Goal: Download file/media

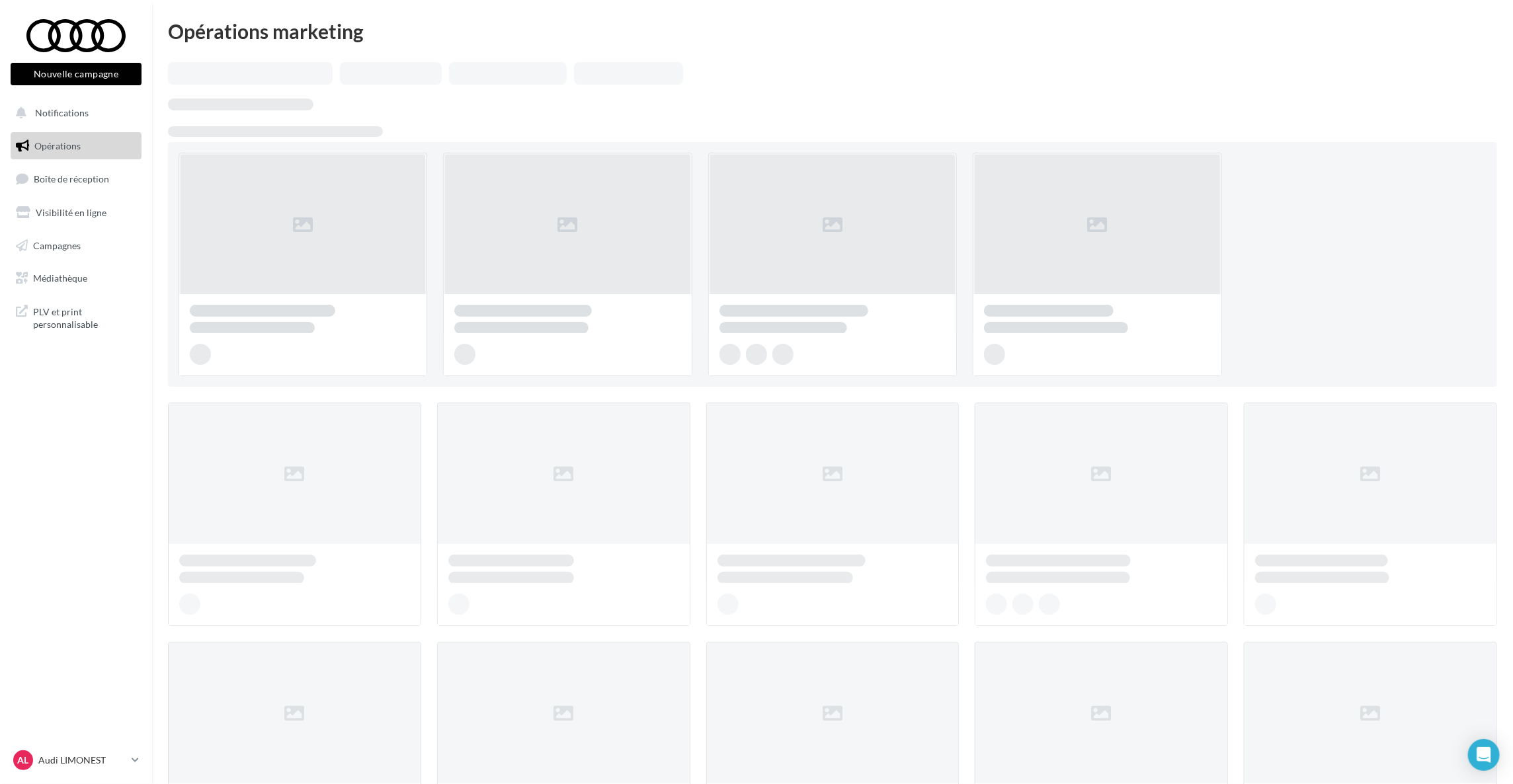
click at [521, 482] on div at bounding box center [564, 514] width 253 height 223
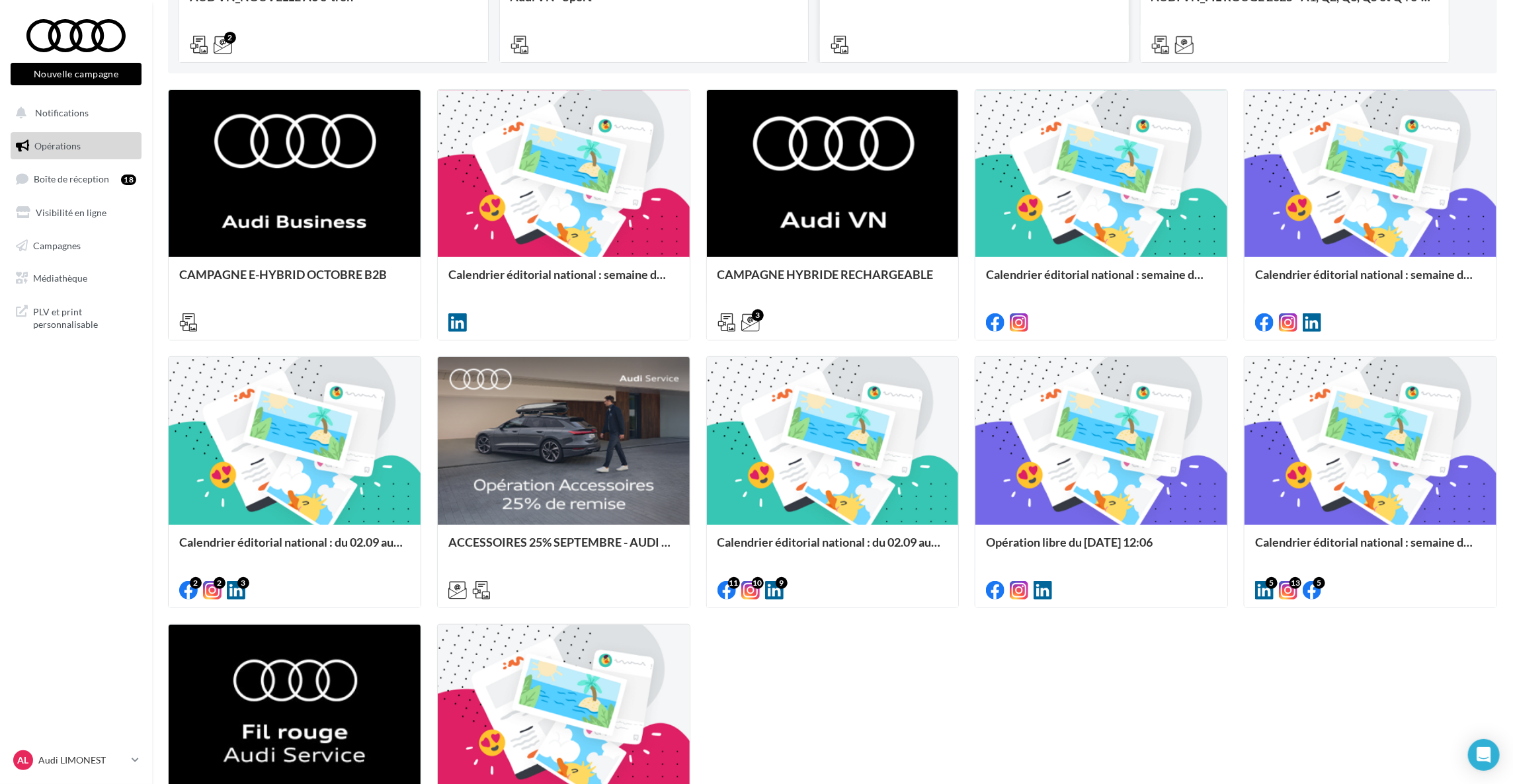
scroll to position [579, 0]
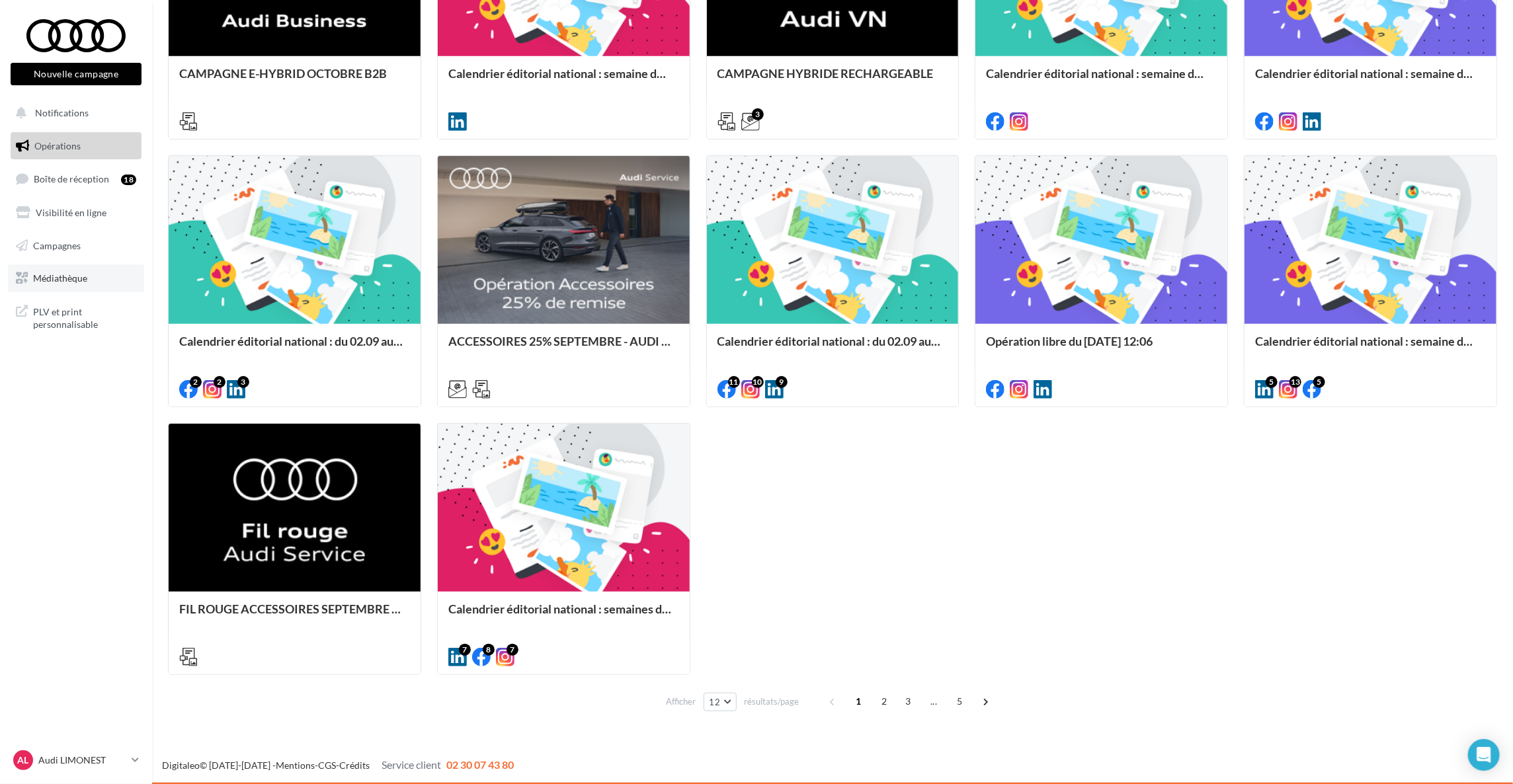
click at [81, 277] on span "Médiathèque" at bounding box center [60, 277] width 54 height 11
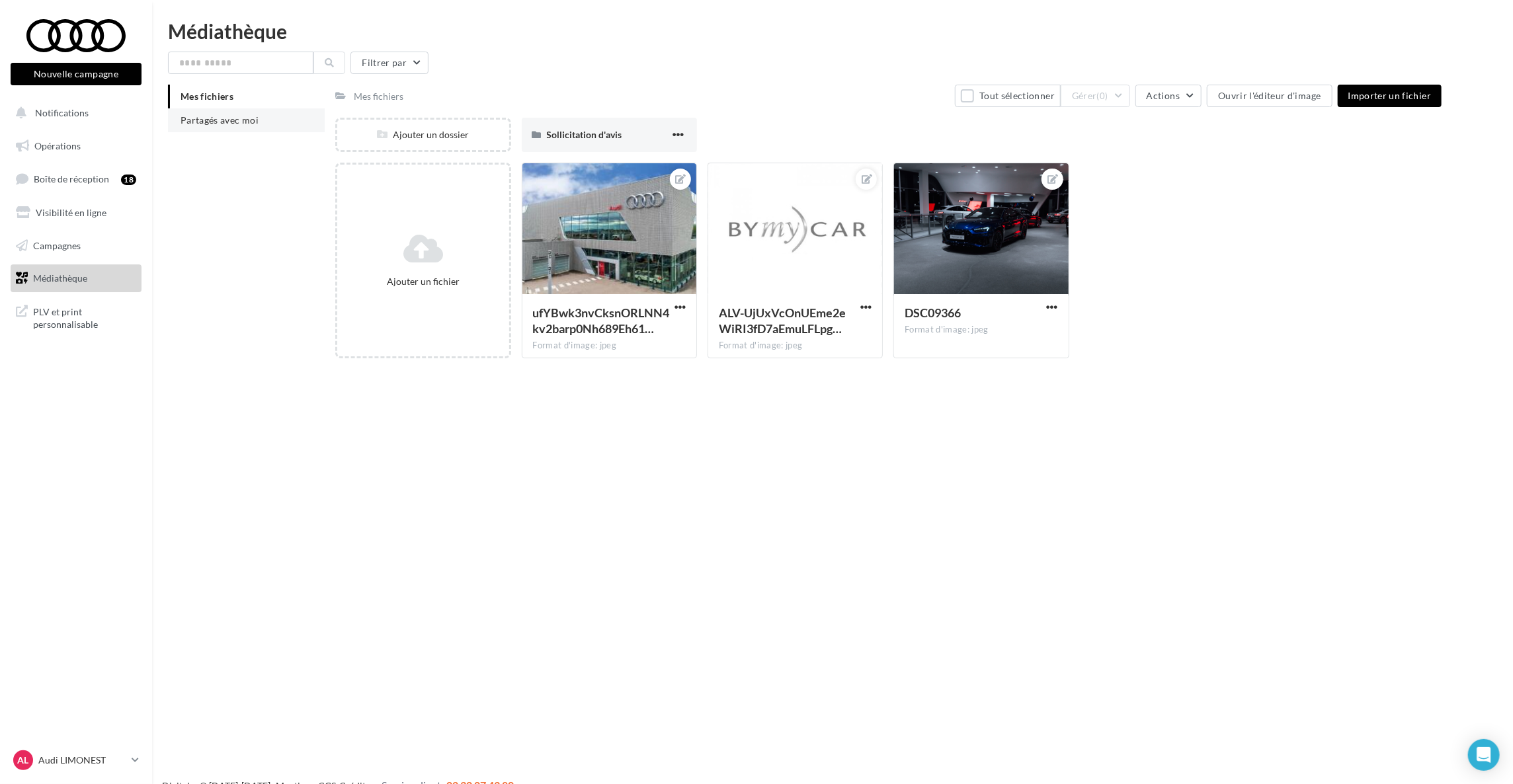
click at [232, 122] on span "Partagés avec moi" at bounding box center [219, 119] width 78 height 11
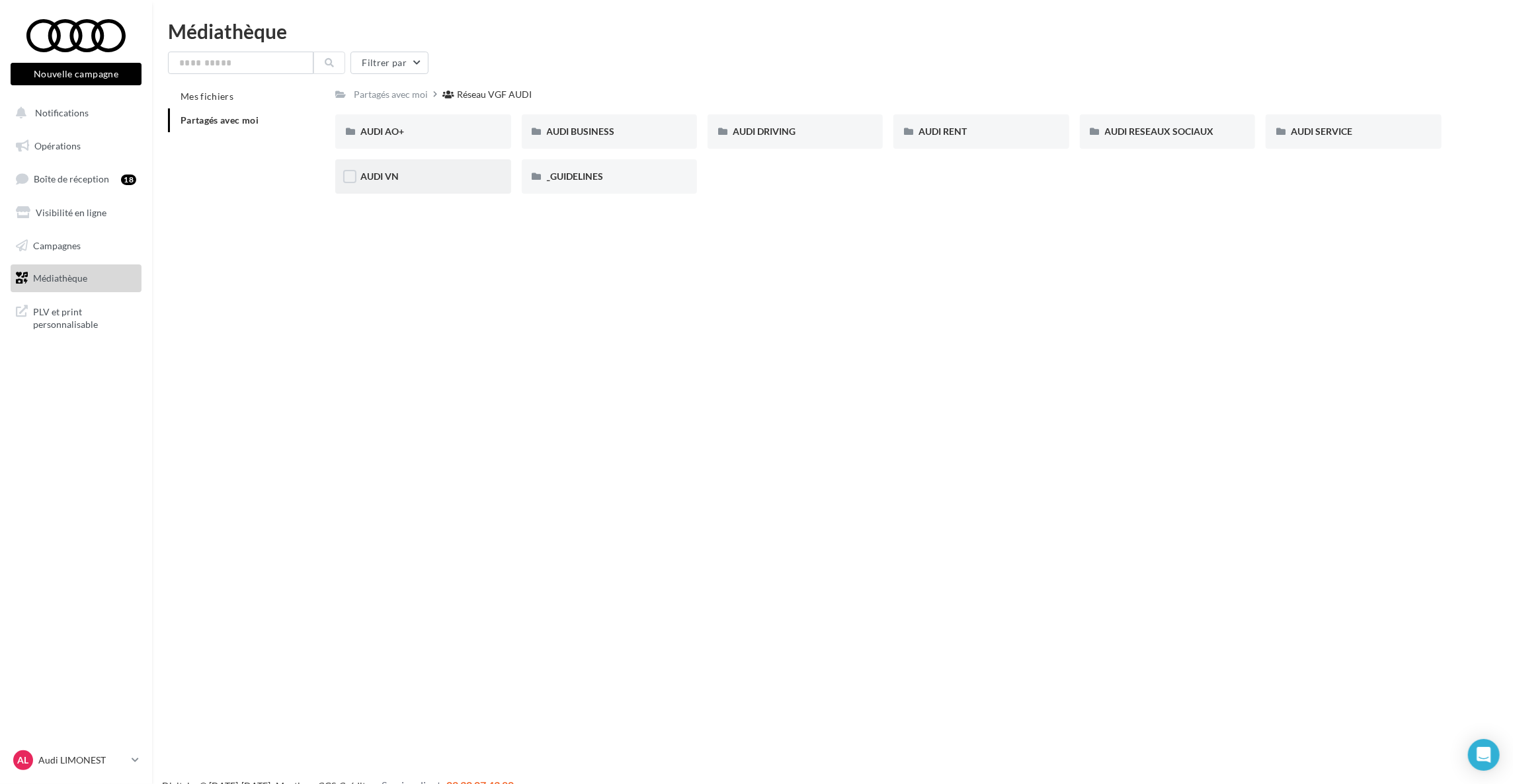
click at [443, 169] on div "AUDI VN" at bounding box center [422, 176] width 175 height 35
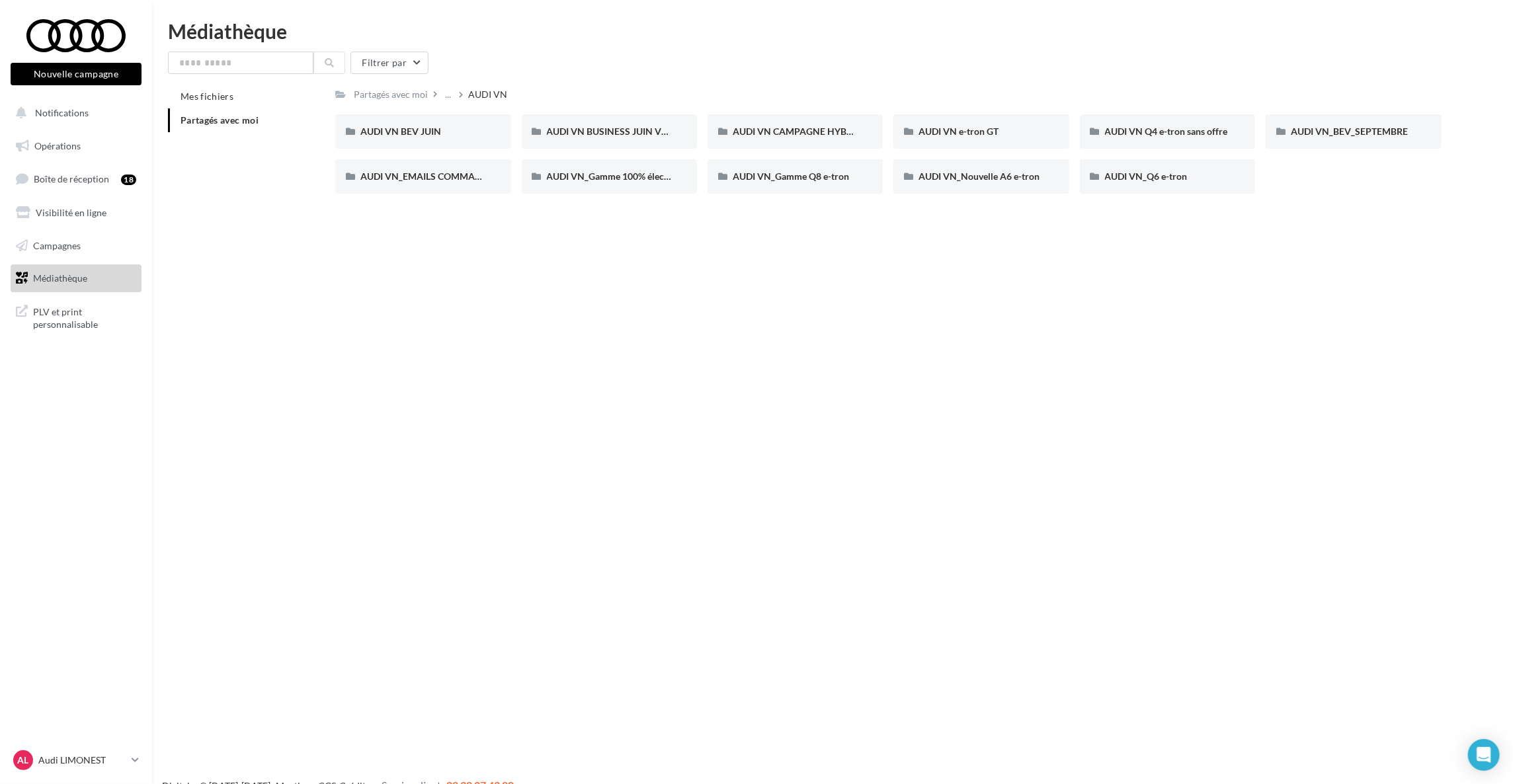
click at [217, 118] on span "Partagés avec moi" at bounding box center [219, 119] width 78 height 11
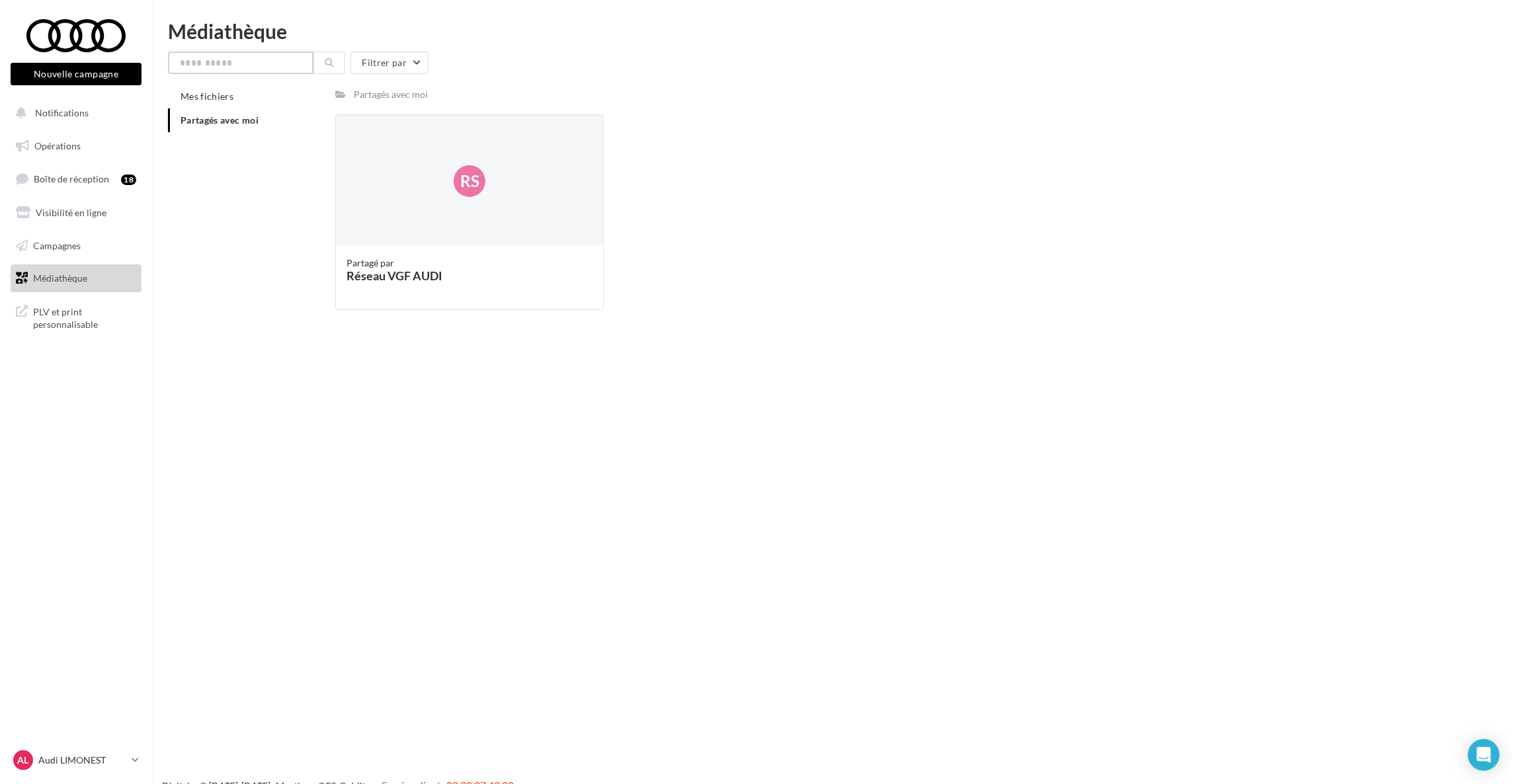
click at [228, 71] on input "text" at bounding box center [240, 63] width 146 height 23
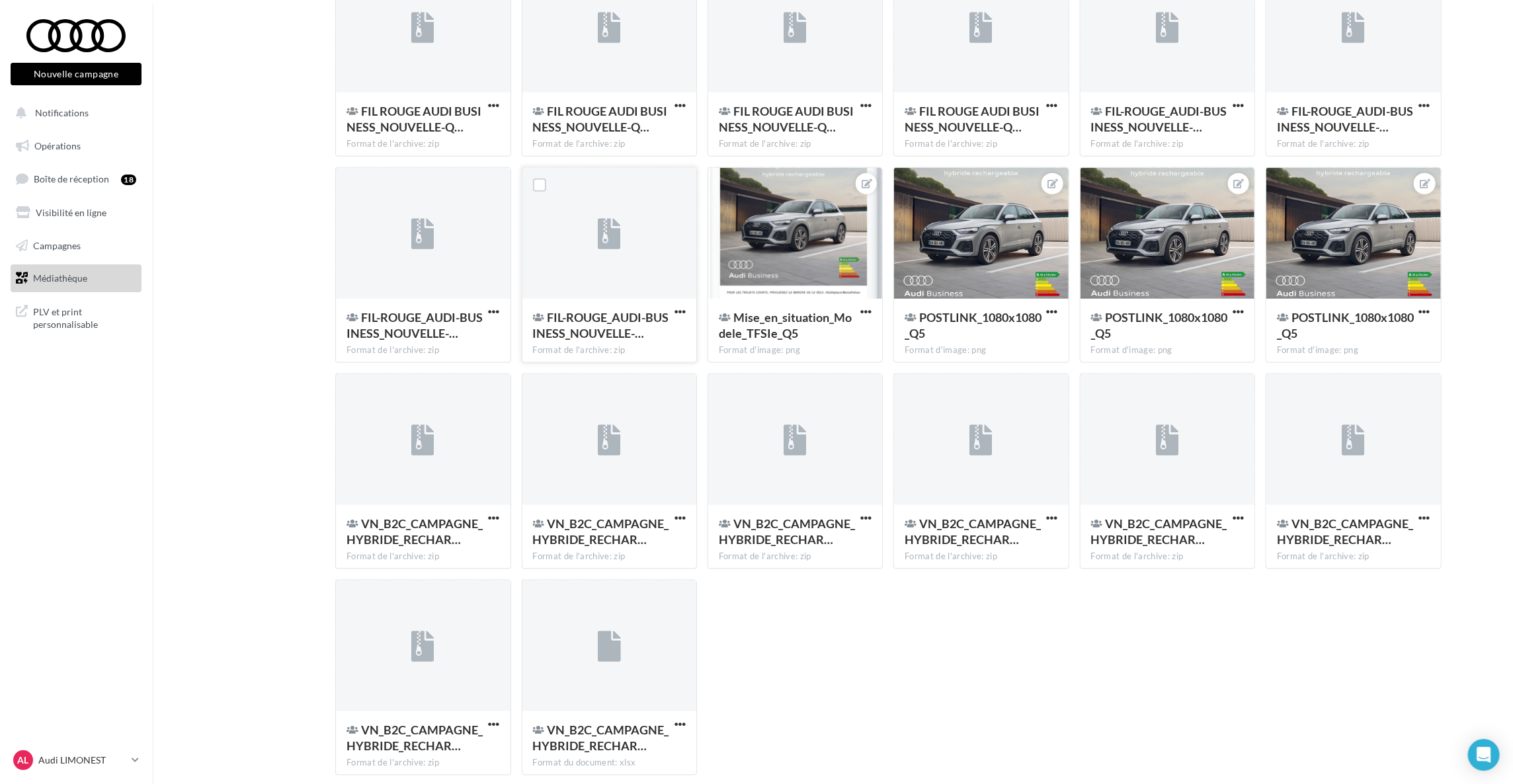
scroll to position [1123, 0]
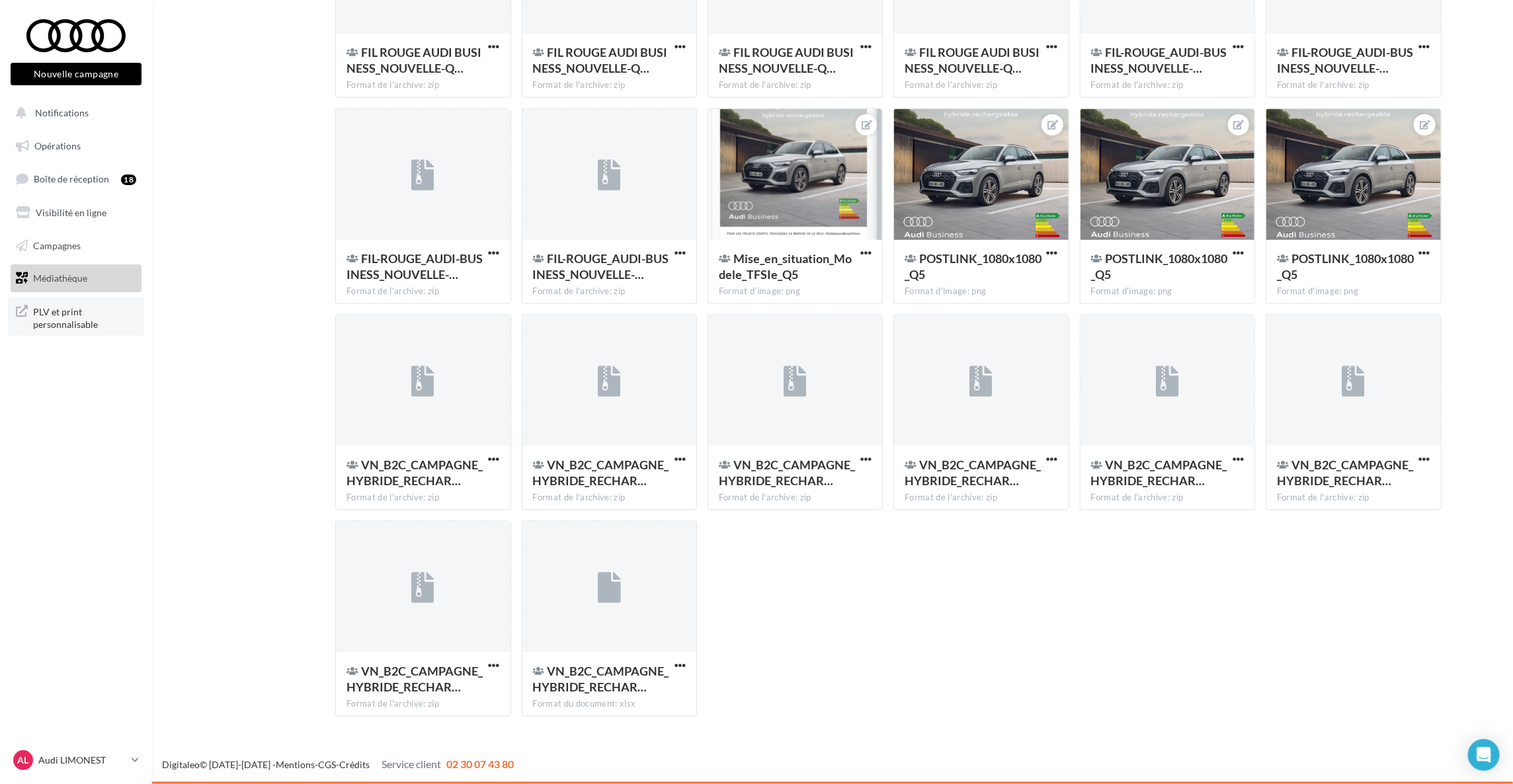
click at [49, 310] on span "PLV et print personnalisable" at bounding box center [85, 317] width 103 height 29
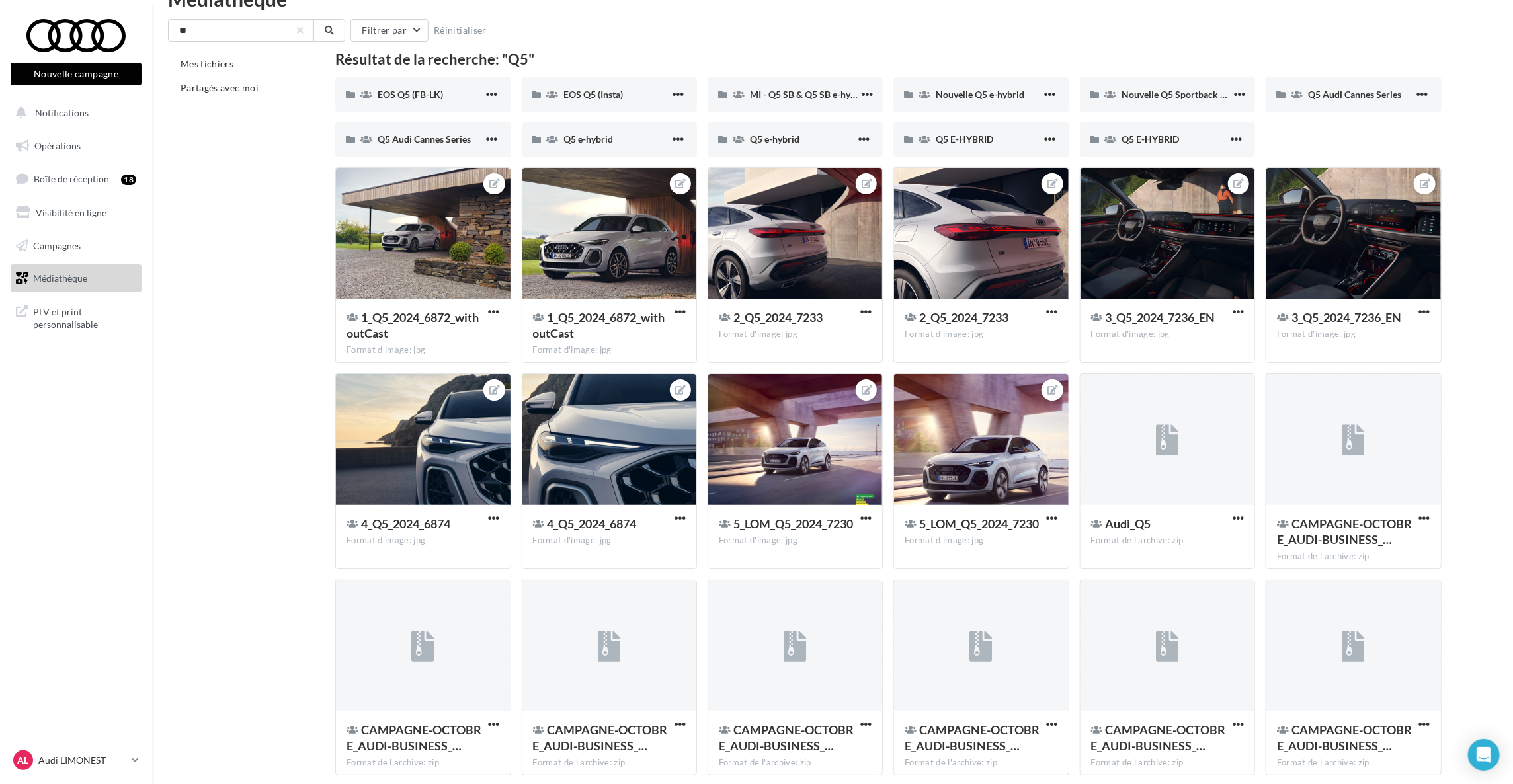
scroll to position [27, 0]
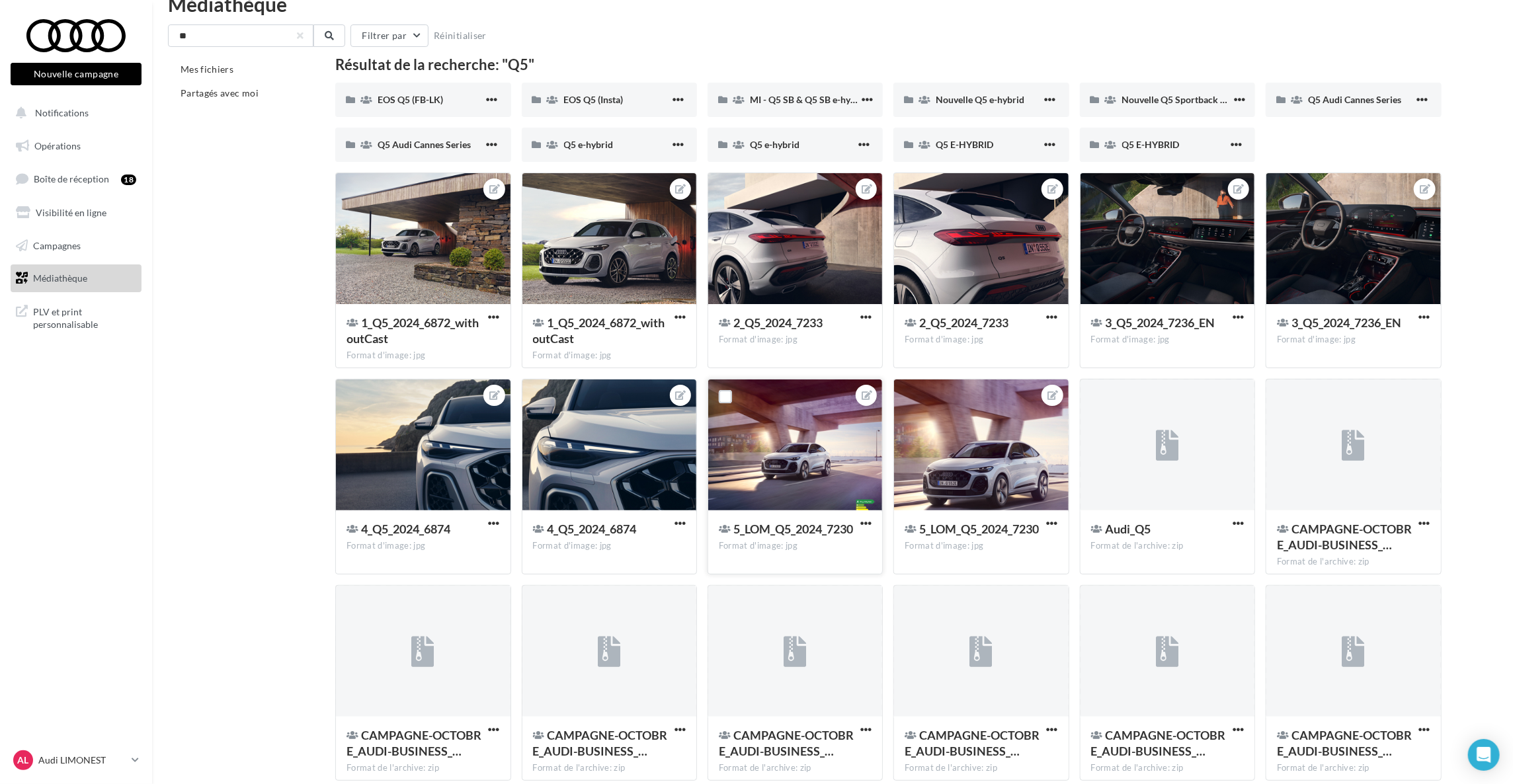
click at [821, 460] on div at bounding box center [795, 446] width 174 height 132
click at [1048, 523] on span "button" at bounding box center [1052, 523] width 11 height 11
click at [997, 592] on button "Télécharger" at bounding box center [991, 584] width 140 height 35
click at [232, 40] on input "**" at bounding box center [240, 36] width 146 height 23
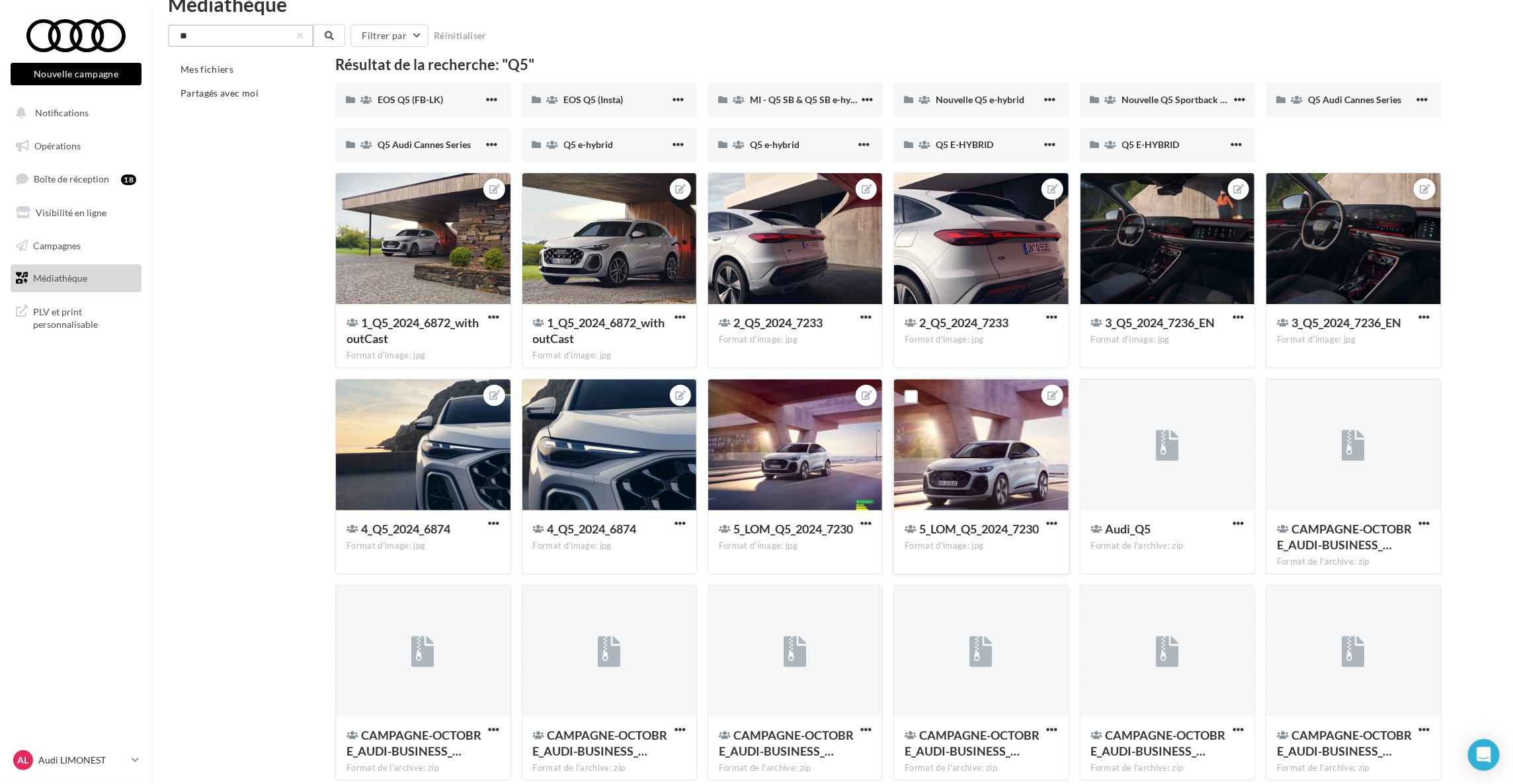
click at [232, 40] on input "**" at bounding box center [240, 36] width 146 height 23
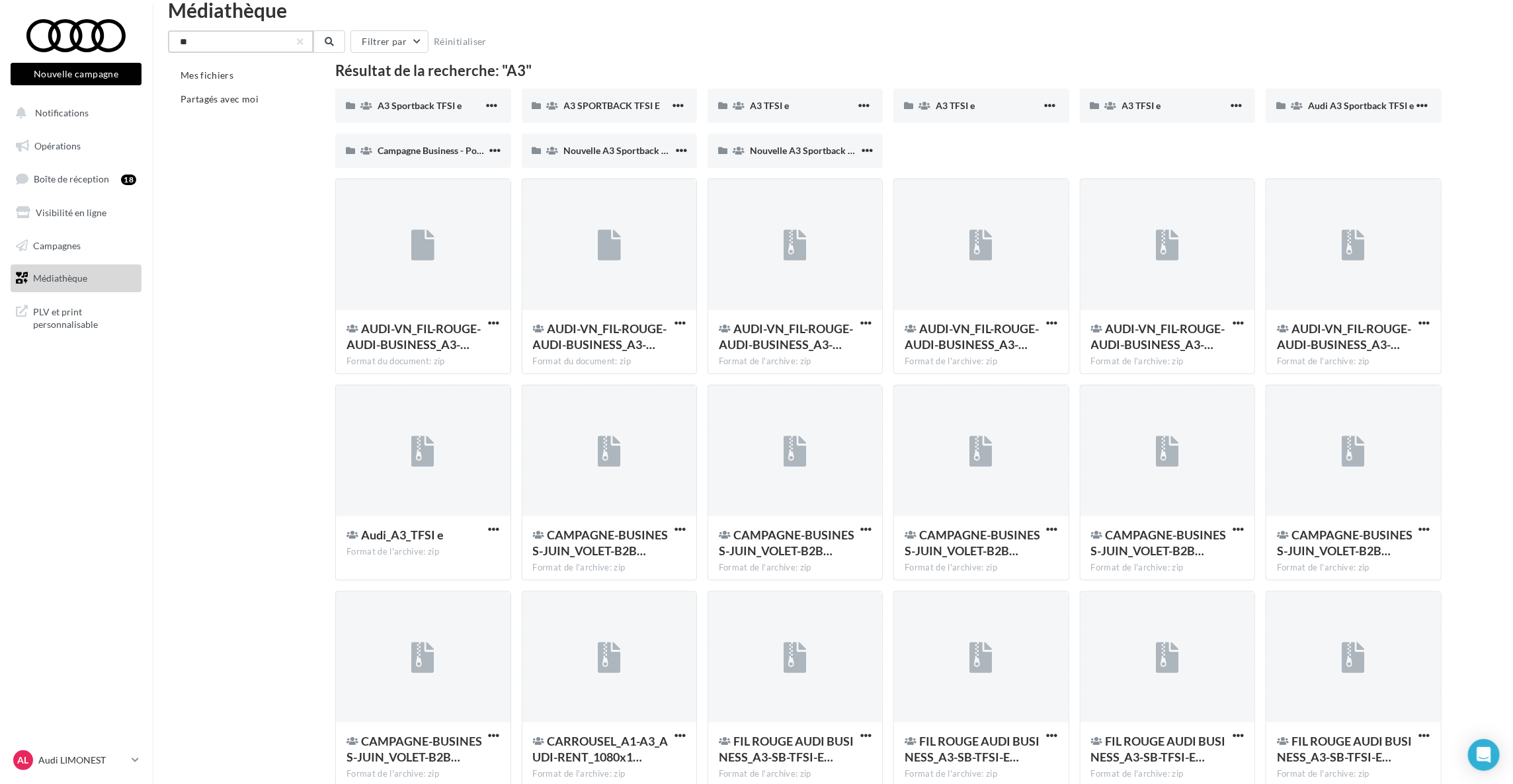
scroll to position [27, 0]
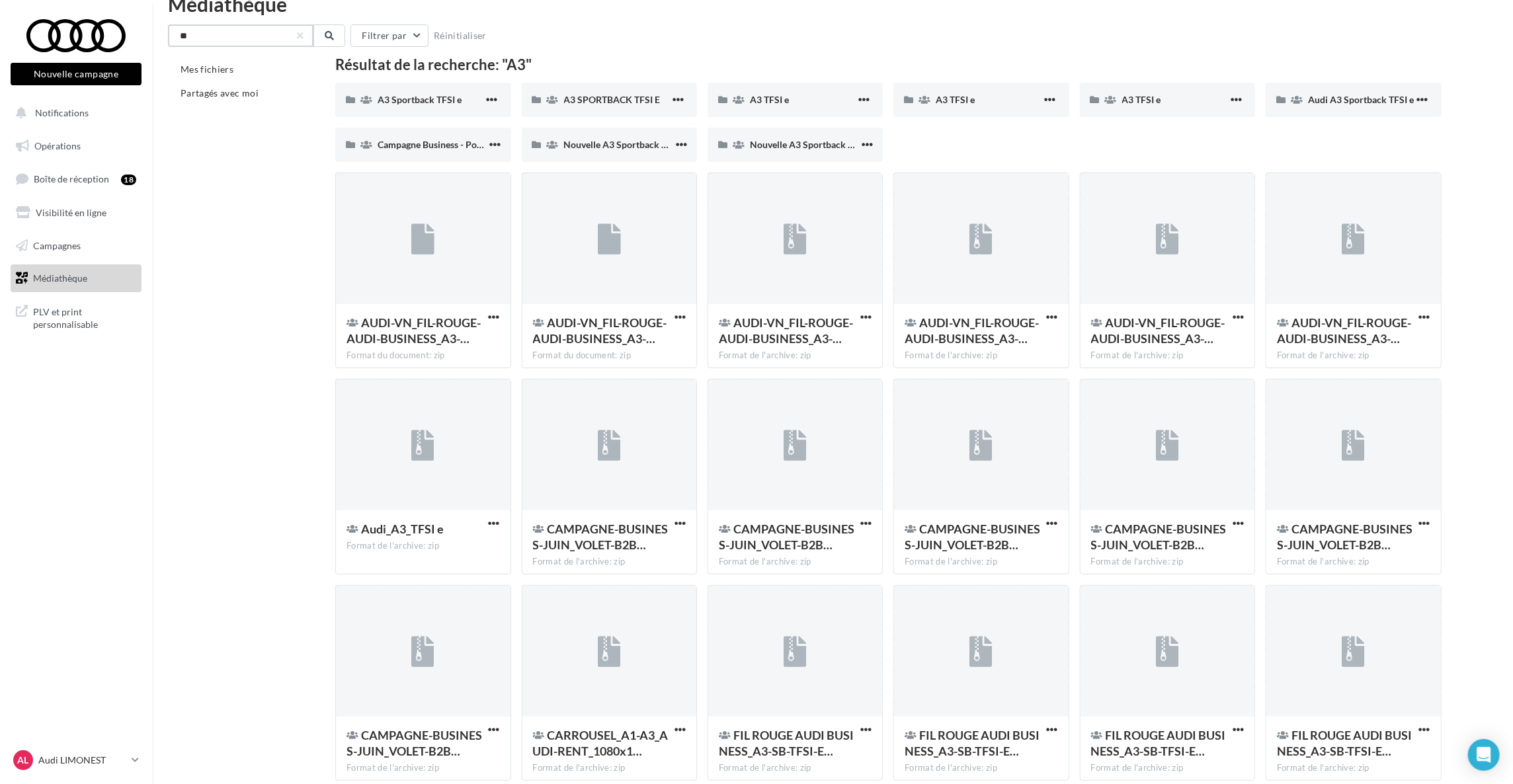
type input "**"
